Goal: Book appointment/travel/reservation

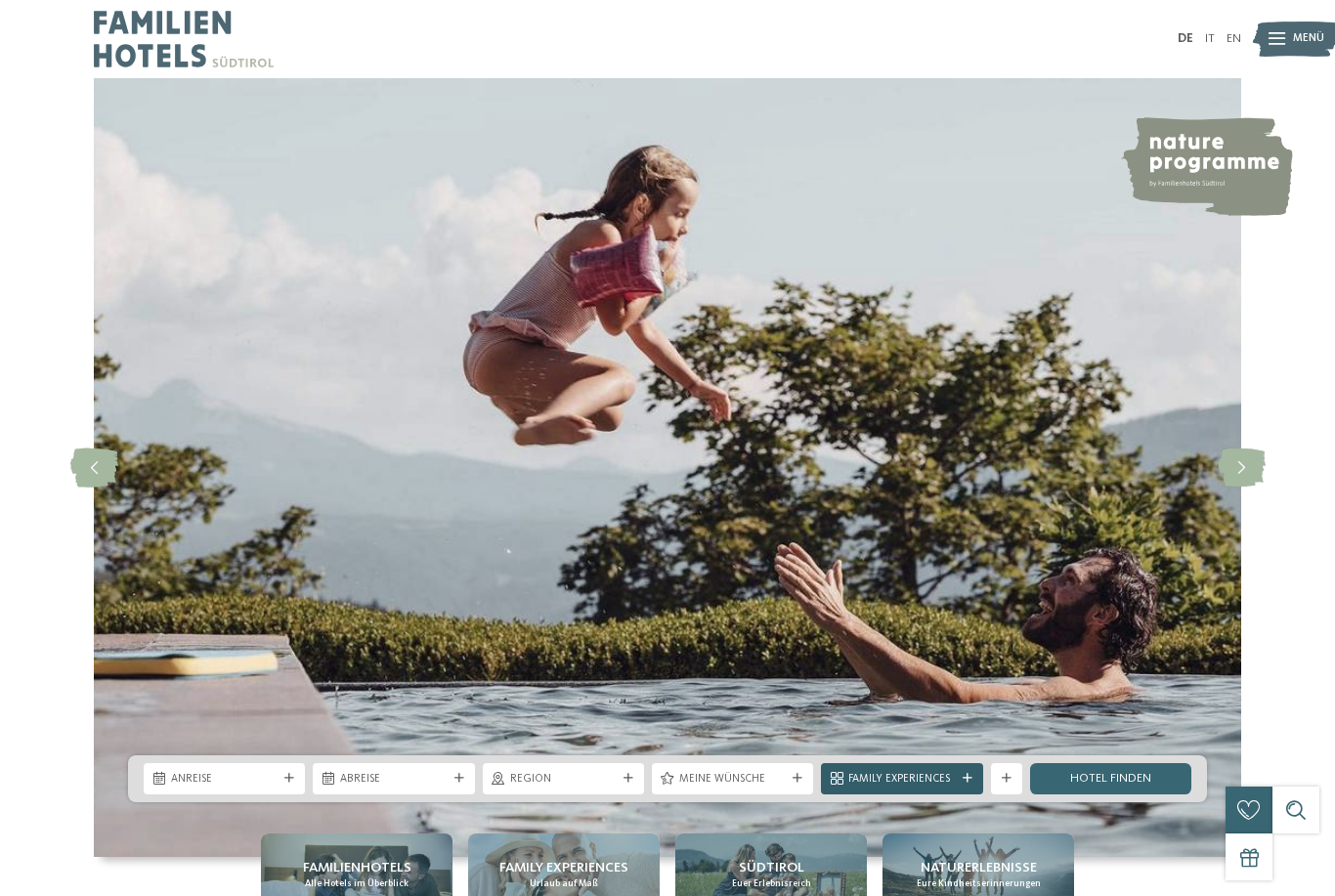
scroll to position [422, 0]
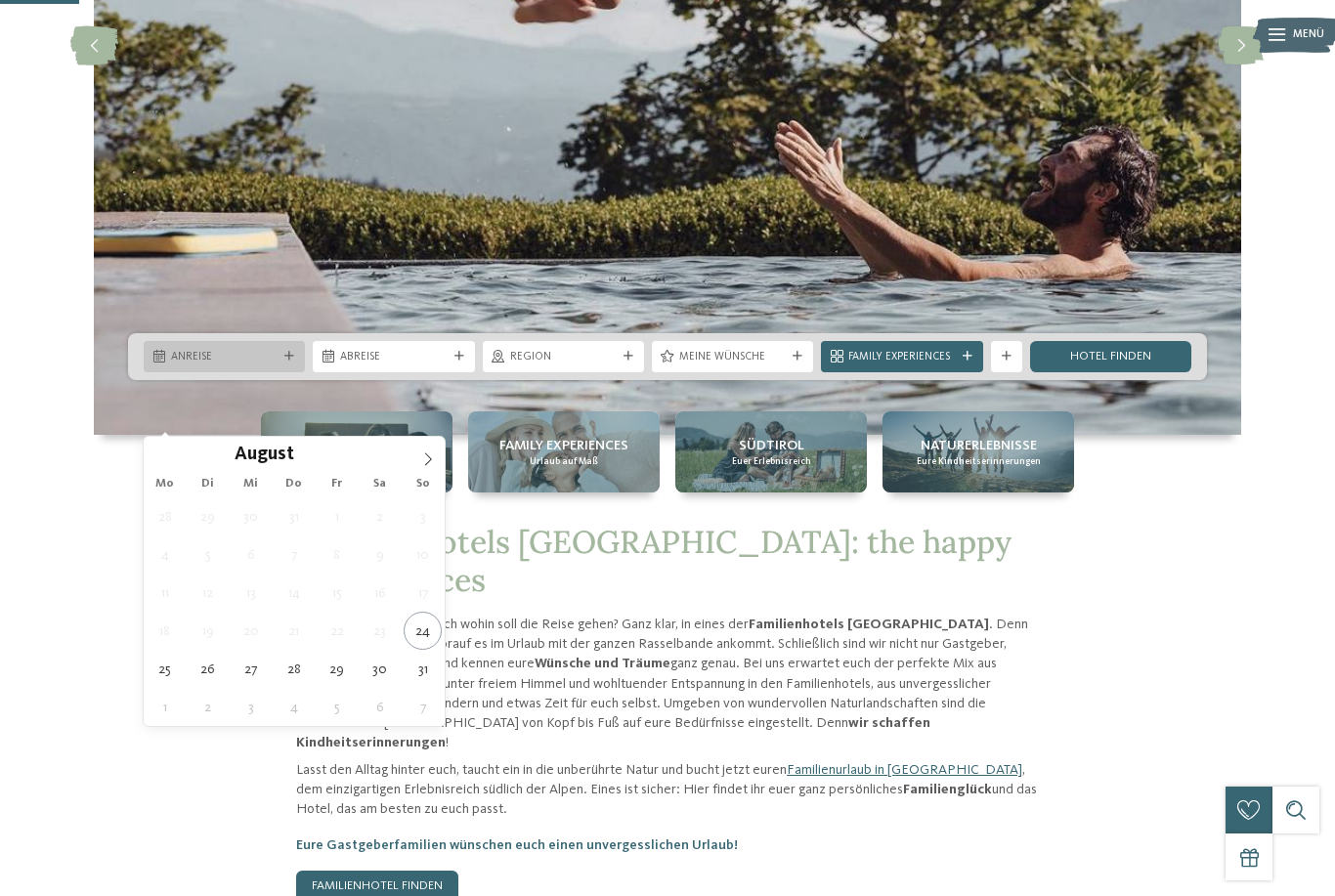
click at [209, 365] on span "Anreise" at bounding box center [225, 357] width 107 height 16
click at [427, 456] on icon at bounding box center [428, 458] width 7 height 13
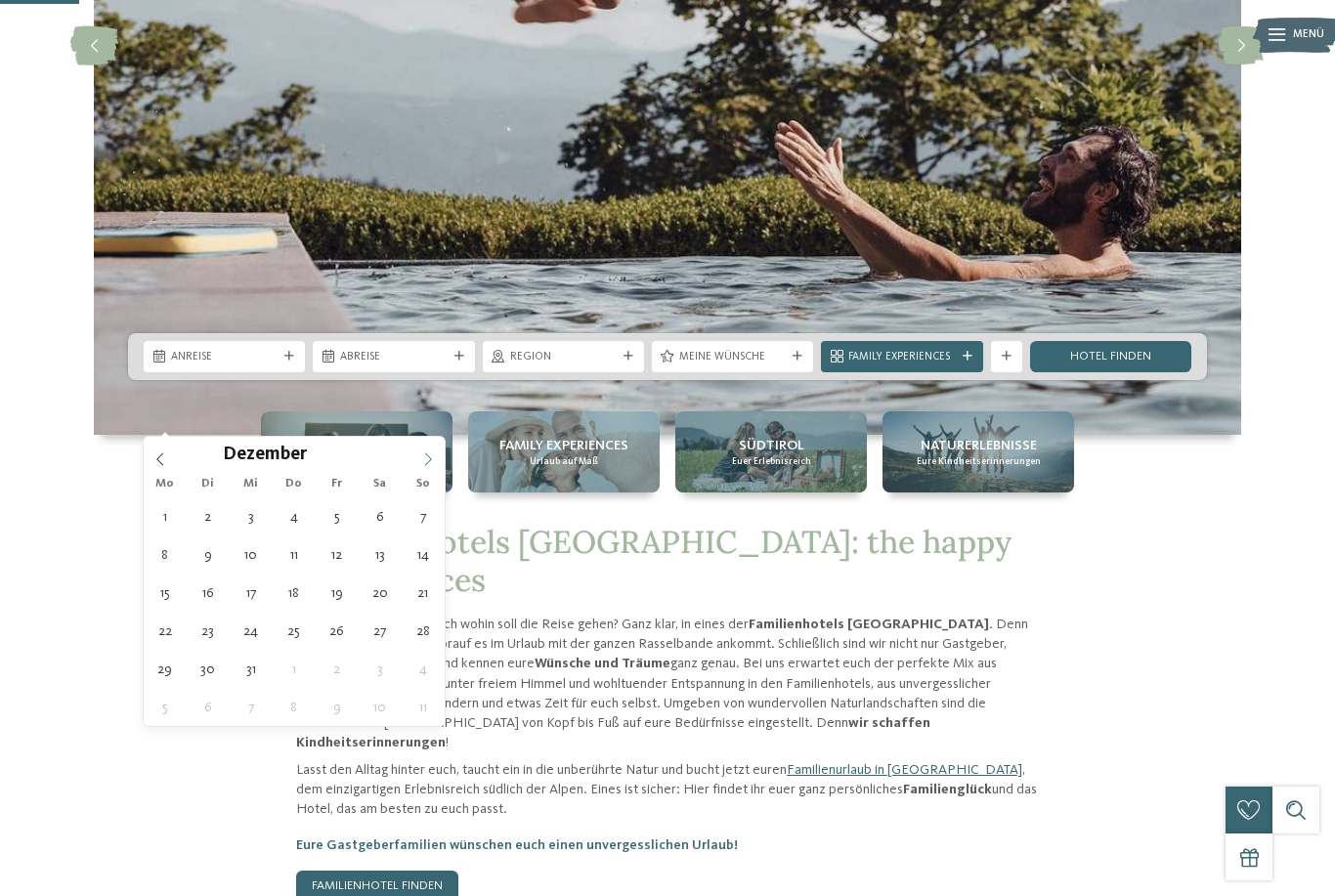
type input "****"
click at [427, 456] on icon at bounding box center [428, 458] width 7 height 13
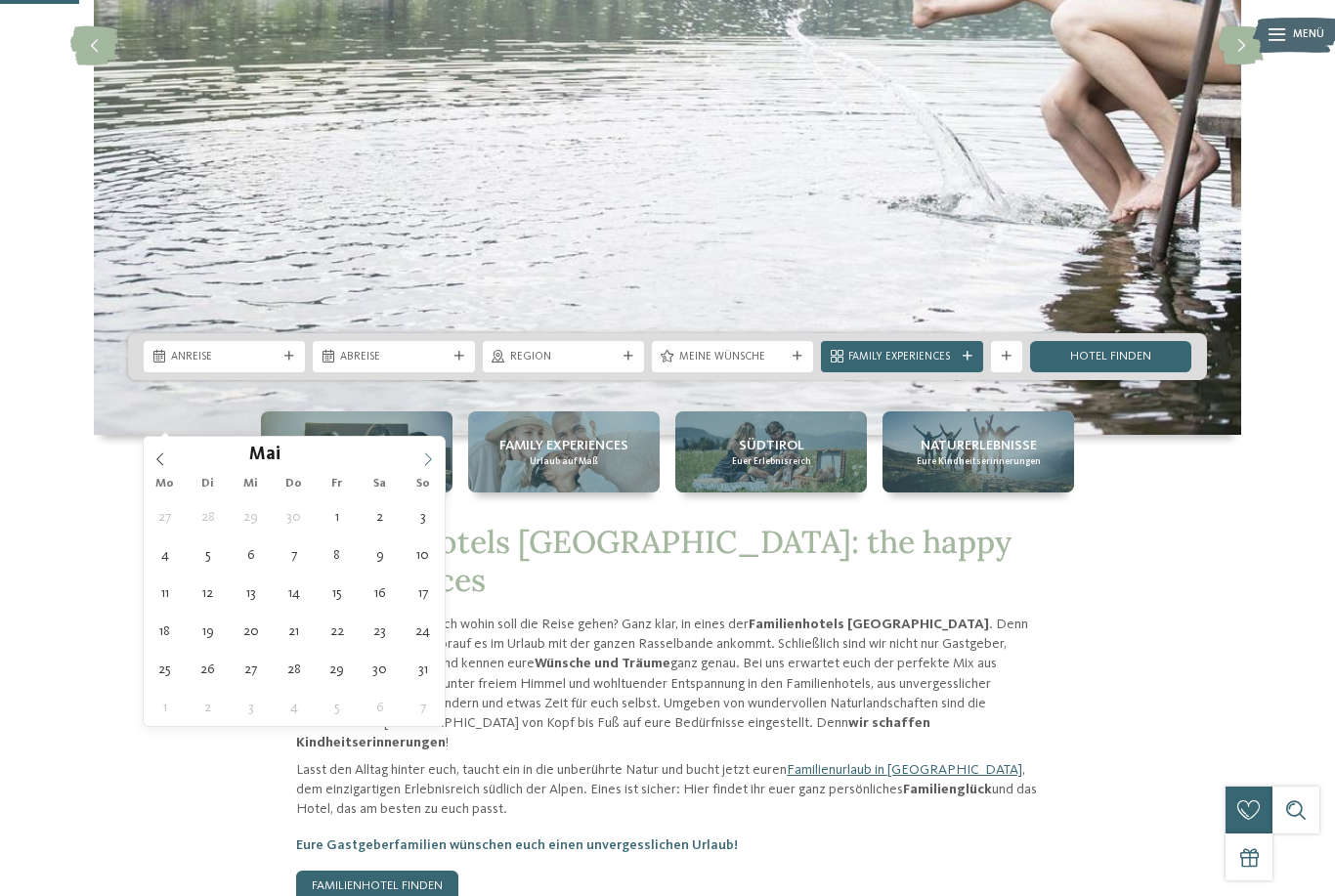
click at [427, 456] on icon at bounding box center [428, 458] width 7 height 13
click at [159, 463] on icon at bounding box center [160, 459] width 14 height 14
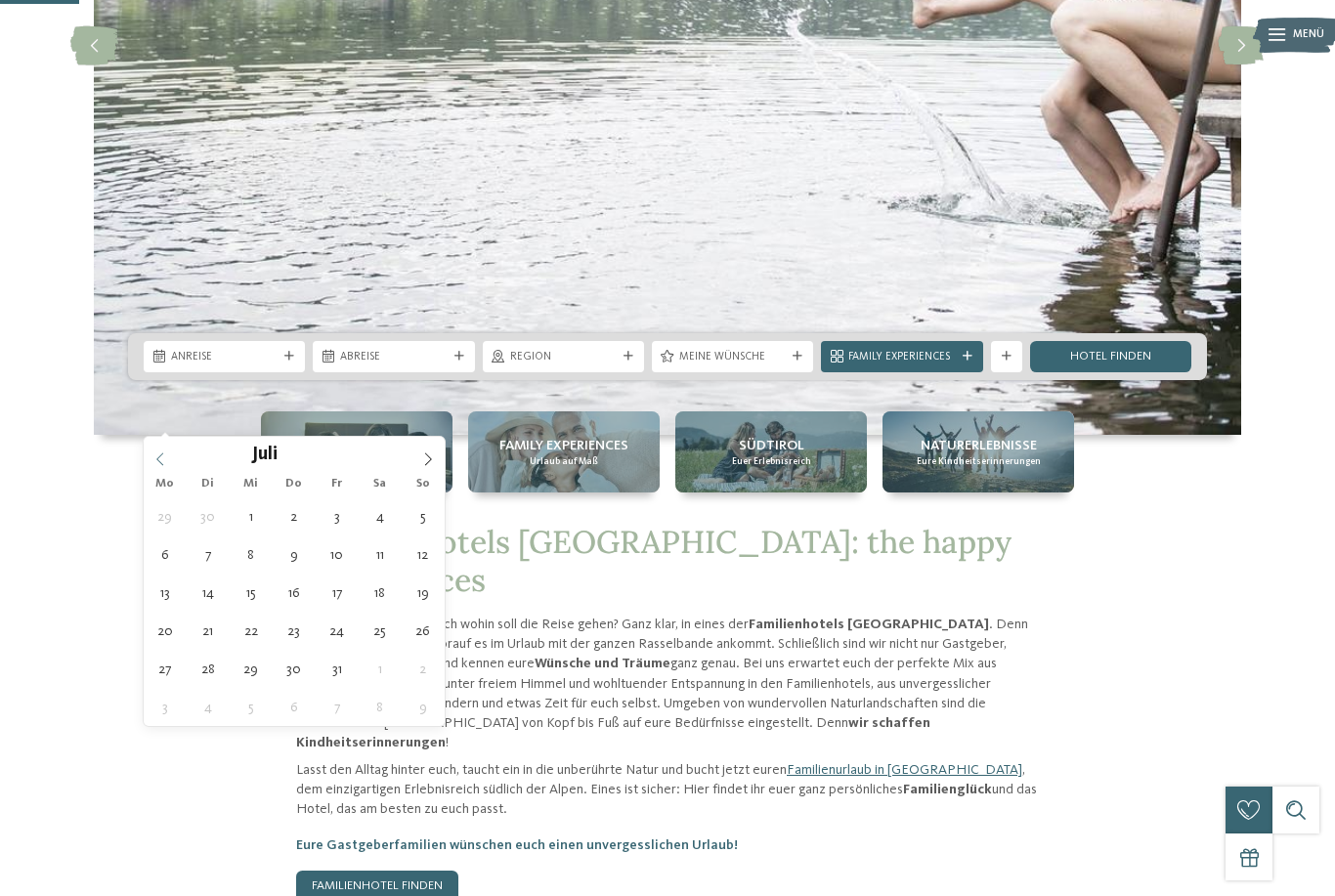
click at [159, 463] on icon at bounding box center [160, 459] width 14 height 14
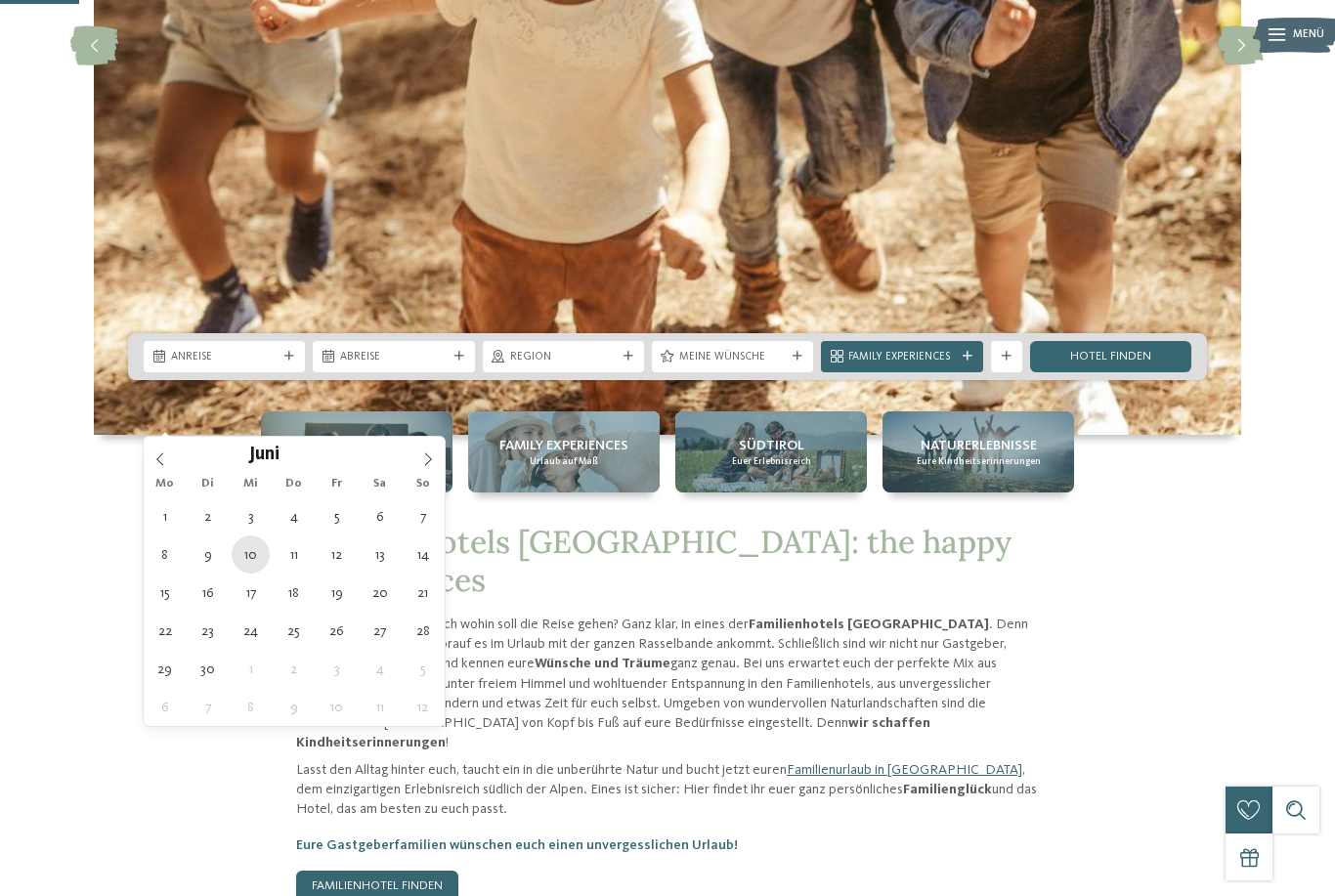
type div "[DATE]"
type input "****"
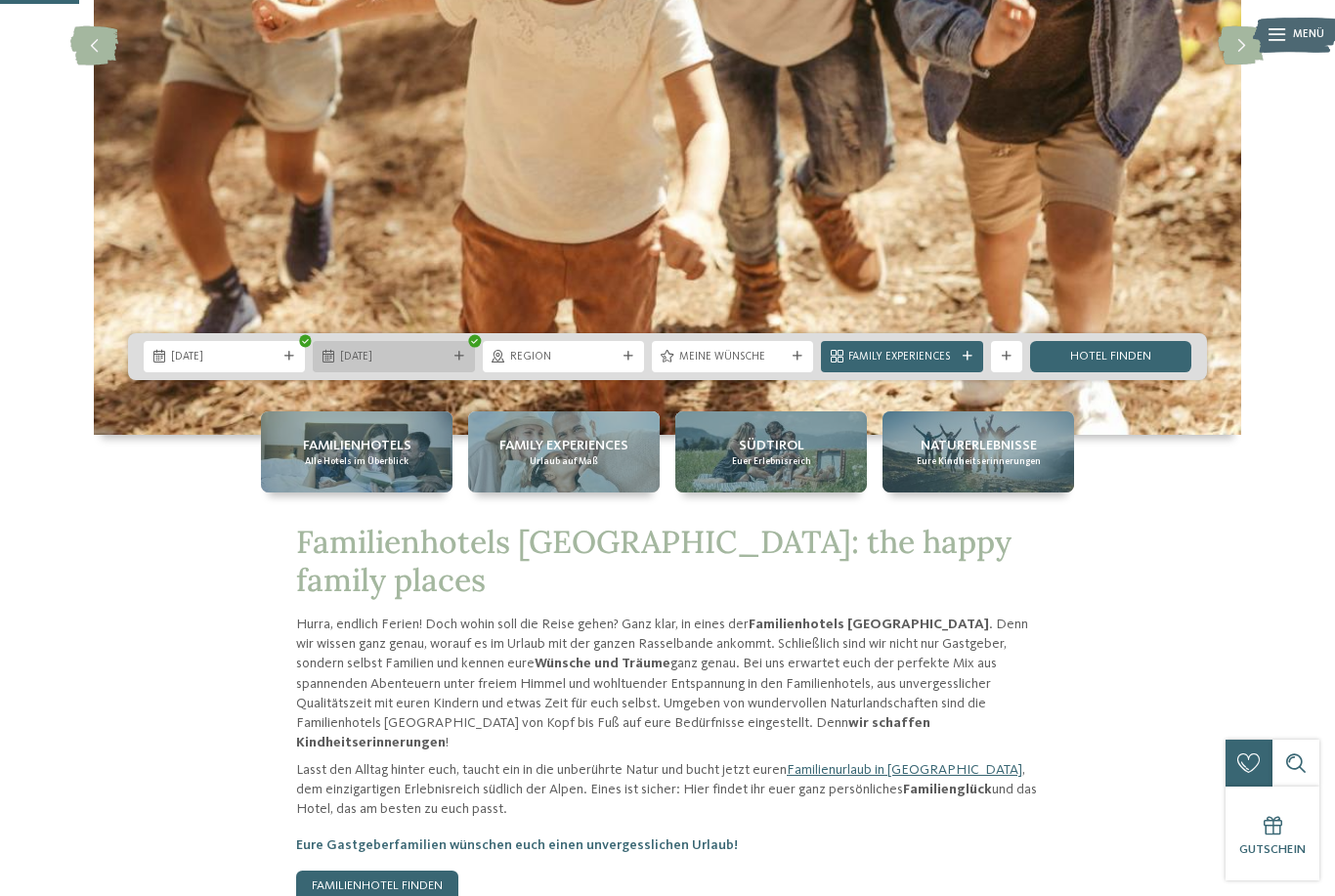
click at [402, 372] on div "[DATE]" at bounding box center [393, 356] width 161 height 32
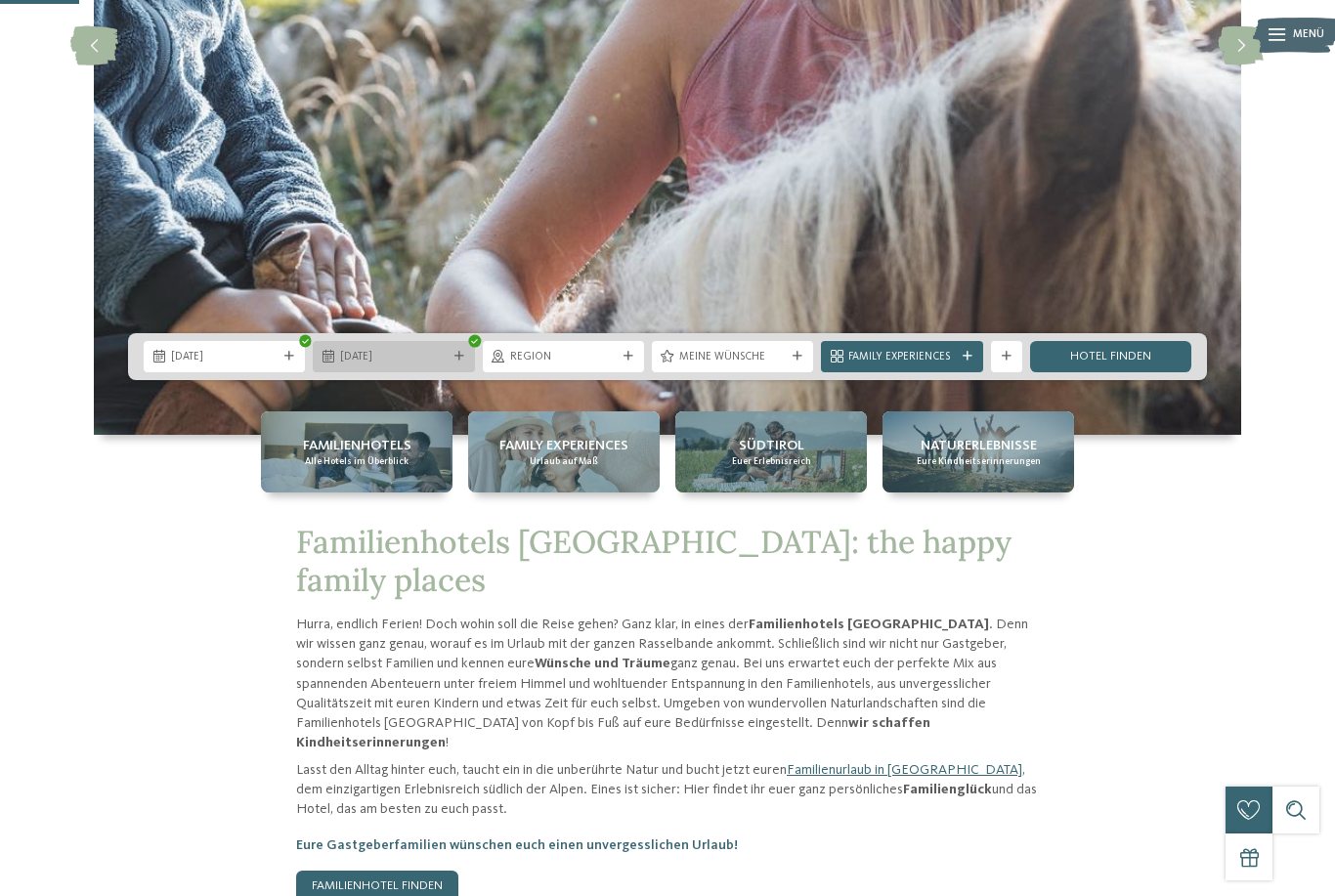
click at [414, 365] on span "17.06.2026" at bounding box center [393, 357] width 107 height 16
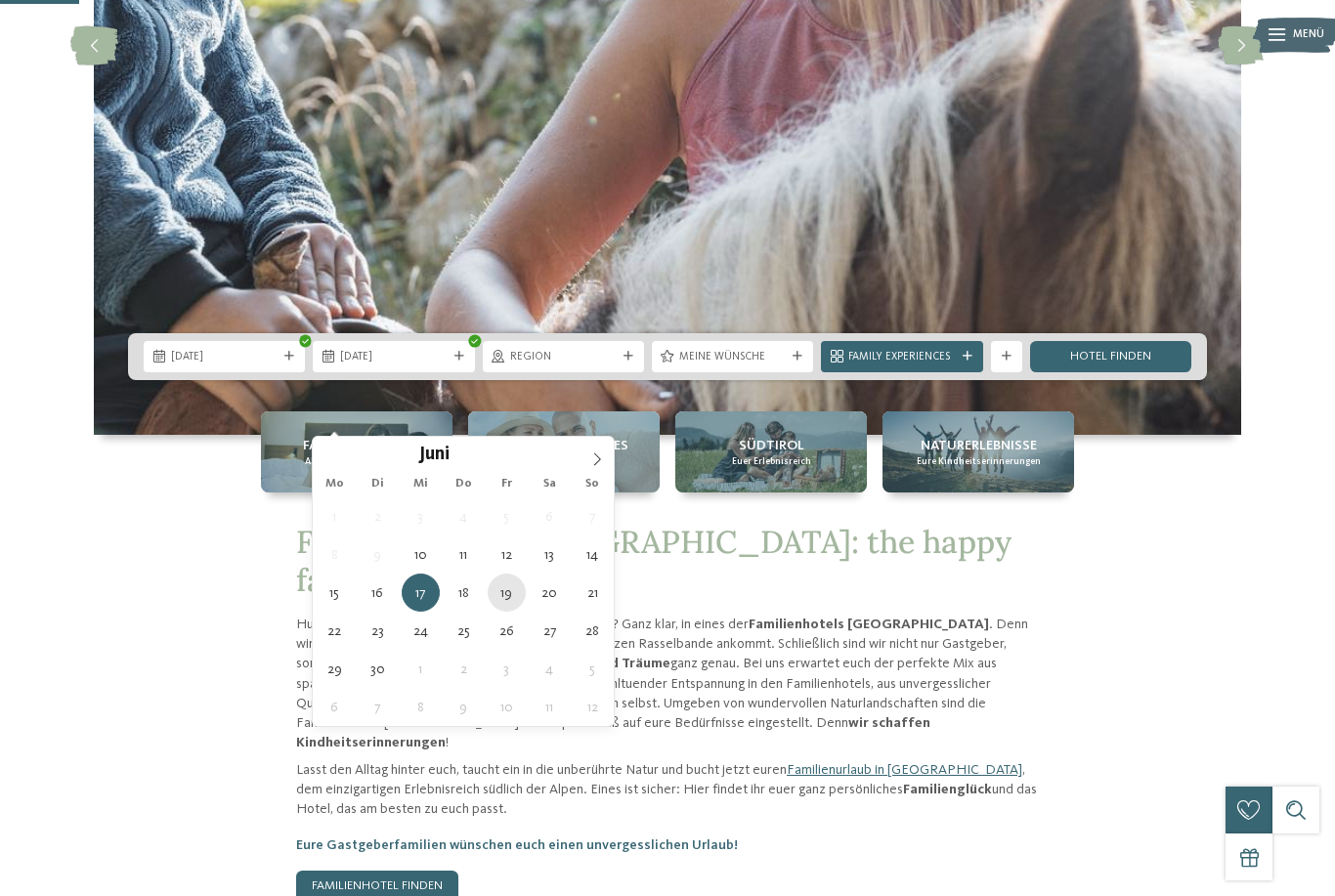
type div "[DATE]"
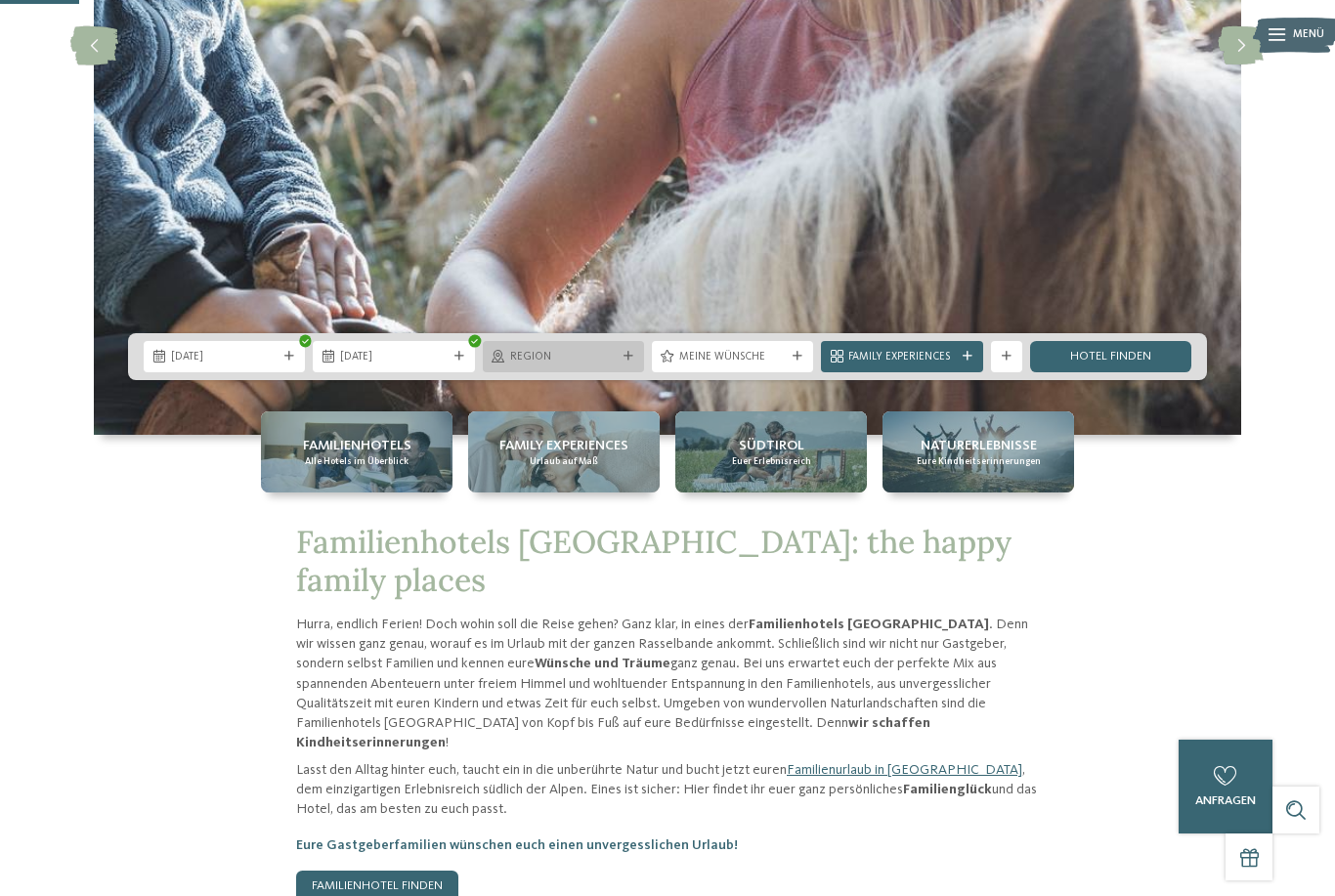
click at [570, 372] on div "Region" at bounding box center [564, 356] width 161 height 32
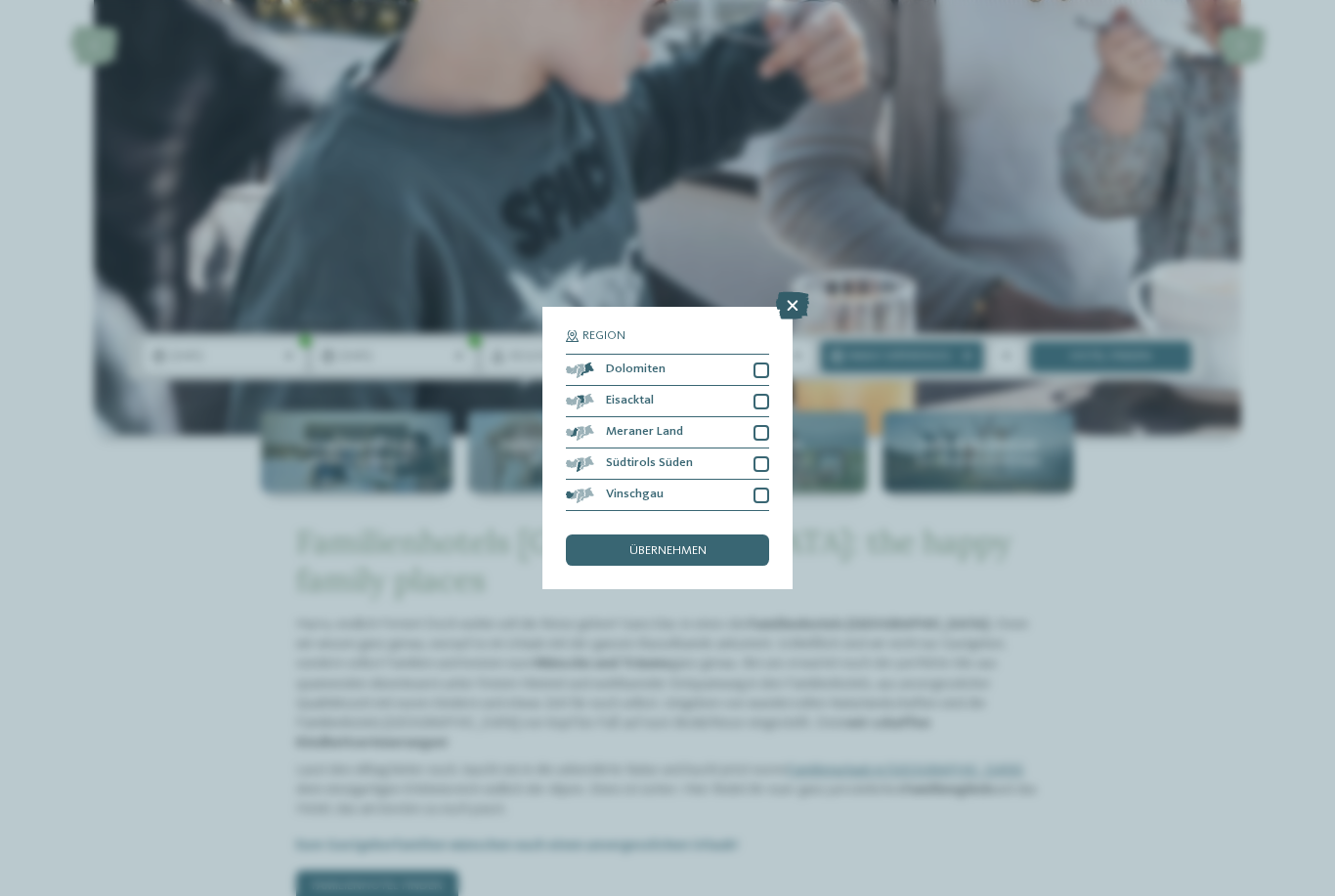
click at [790, 292] on icon at bounding box center [793, 306] width 34 height 28
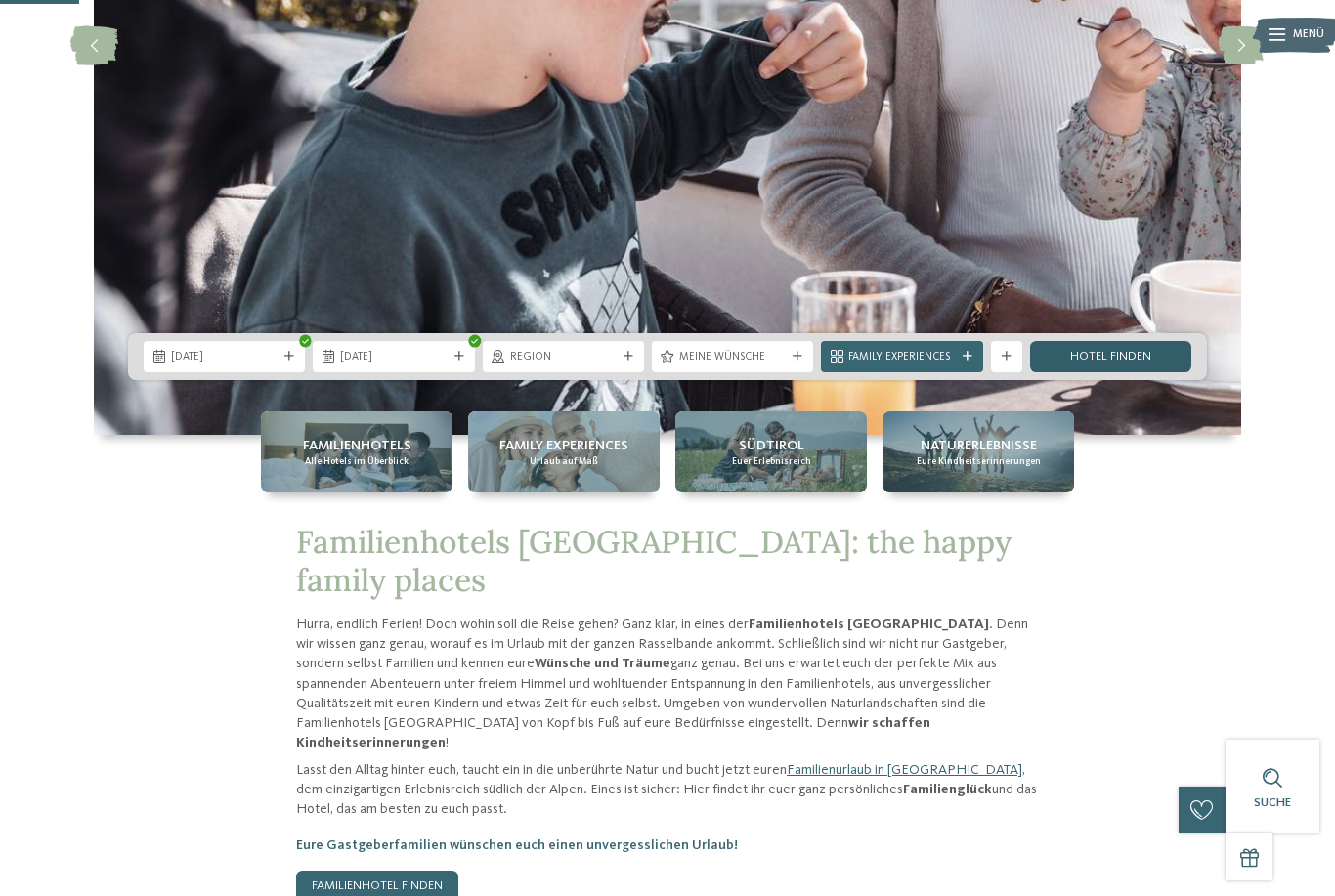
click at [1101, 372] on link "Hotel finden" at bounding box center [1110, 356] width 161 height 32
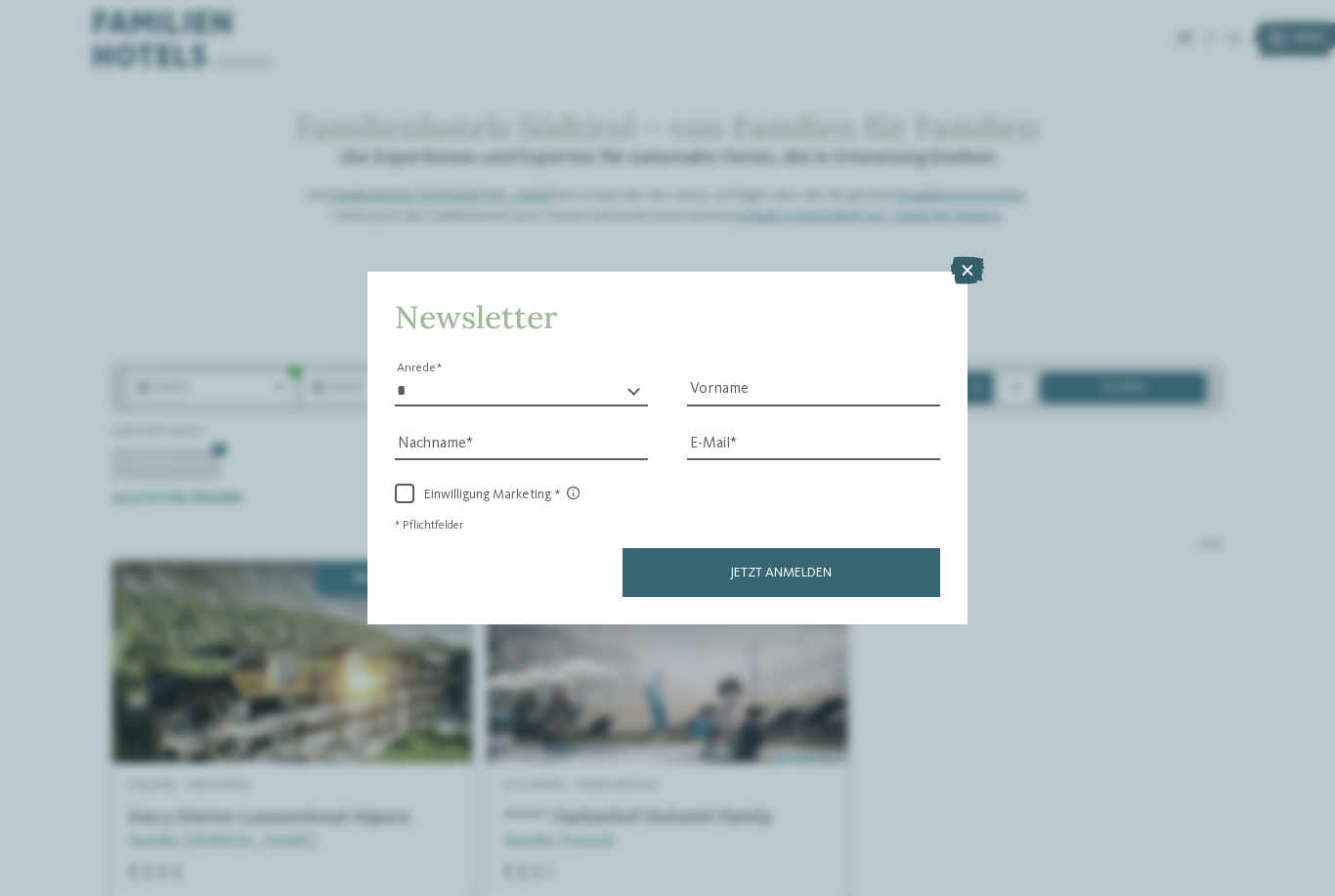
click at [971, 257] on icon at bounding box center [968, 271] width 34 height 28
